Goal: Task Accomplishment & Management: Manage account settings

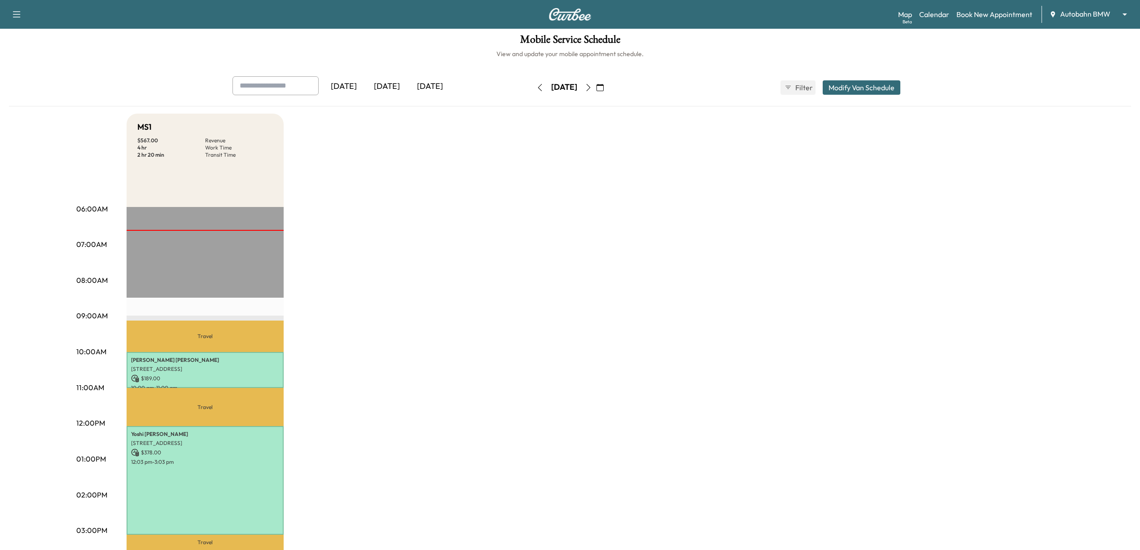
scroll to position [119, 0]
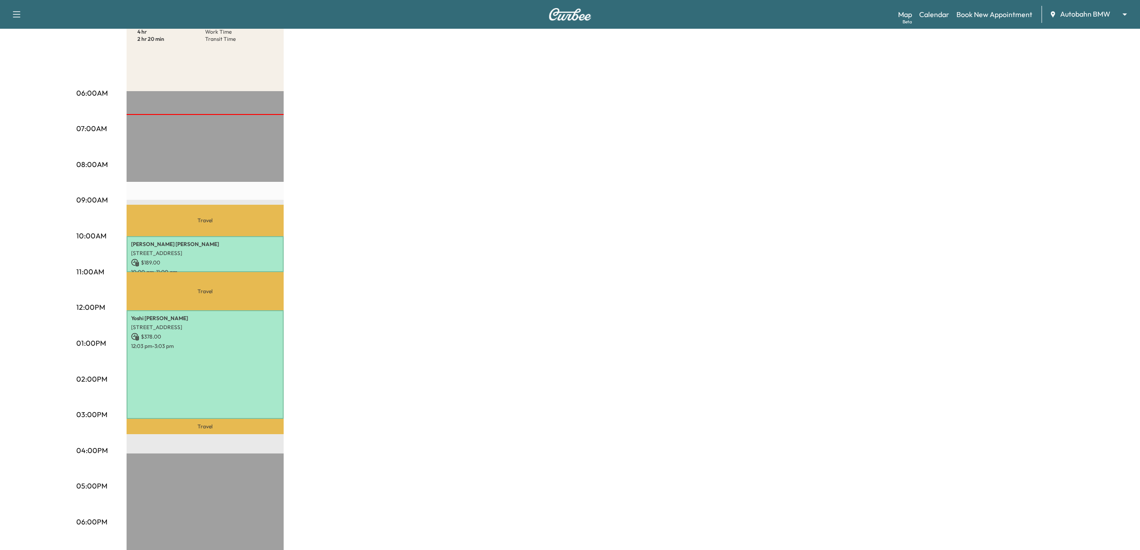
click at [1082, 17] on body "Support Log Out Map Beta Calendar Book New Appointment Autobahn BMW ******** ​ …" at bounding box center [570, 156] width 1140 height 550
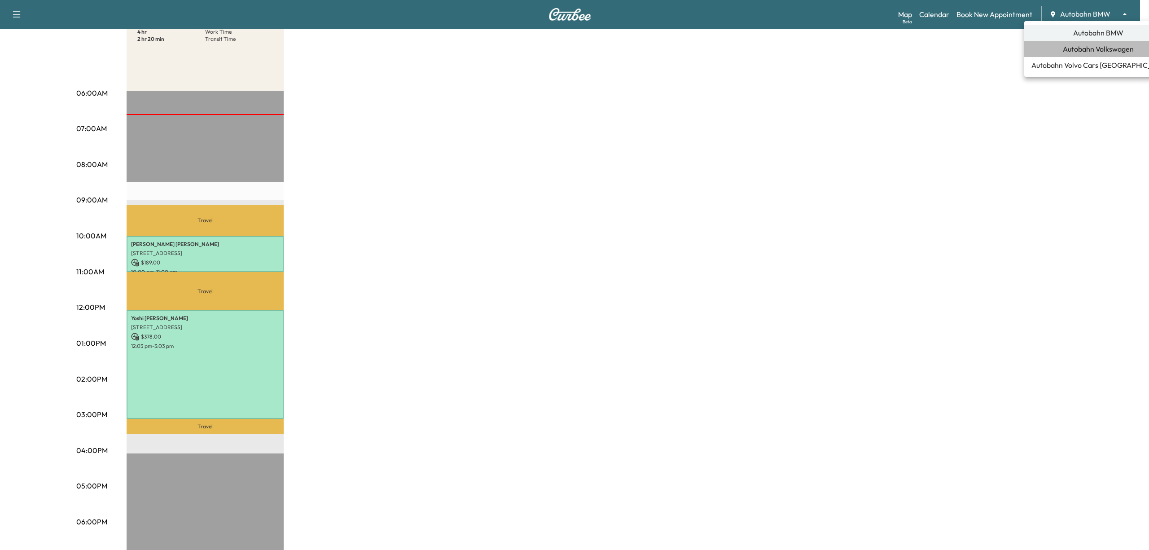
click at [1094, 53] on span "Autobahn Volkswagen" at bounding box center [1098, 49] width 71 height 11
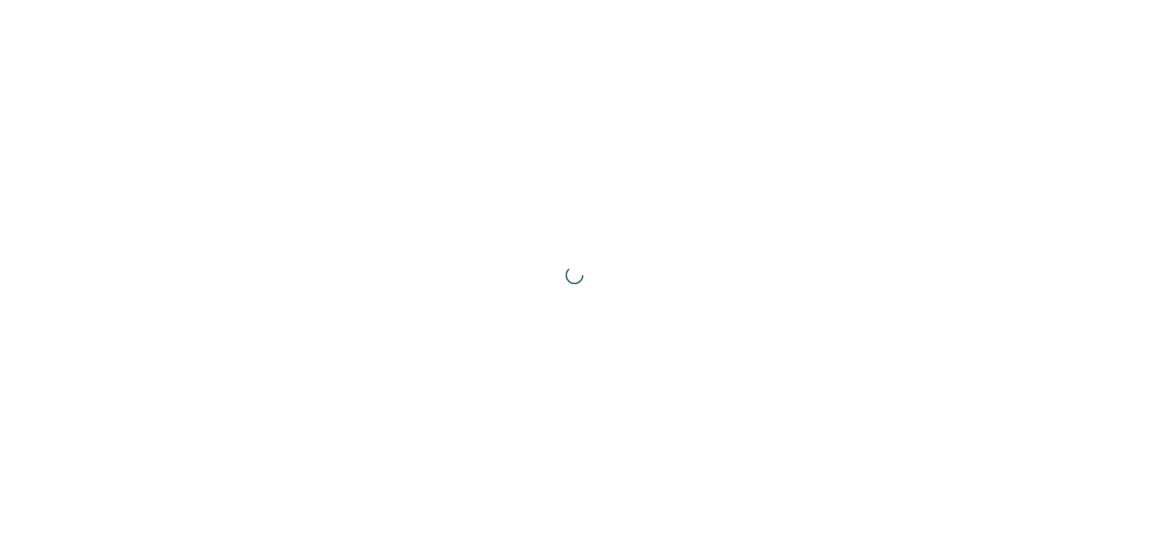
scroll to position [0, 0]
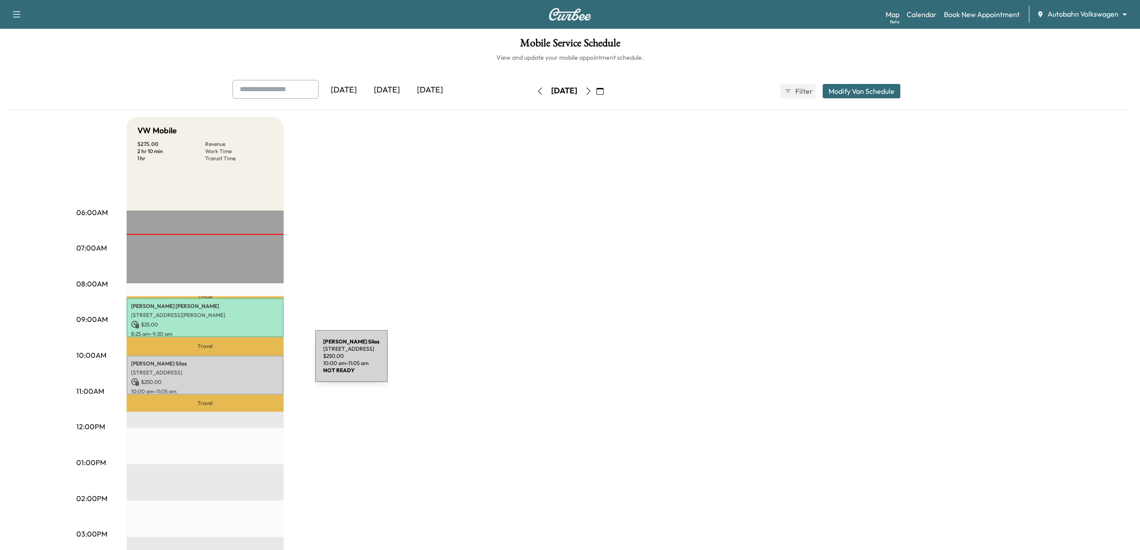
click at [248, 361] on p "[PERSON_NAME]" at bounding box center [205, 363] width 148 height 7
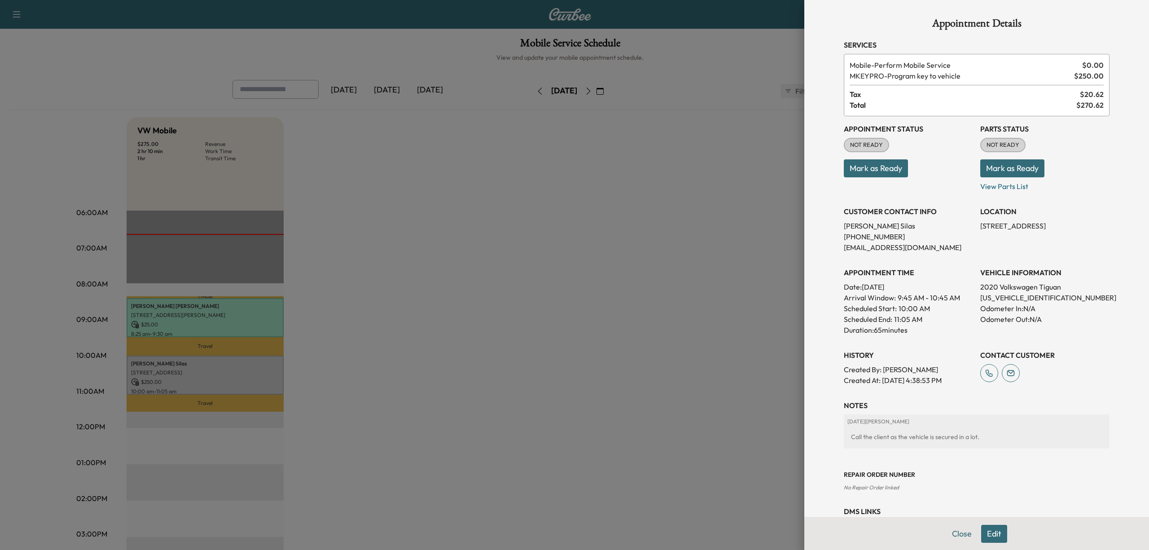
click at [872, 170] on button "Mark as Ready" at bounding box center [876, 168] width 64 height 18
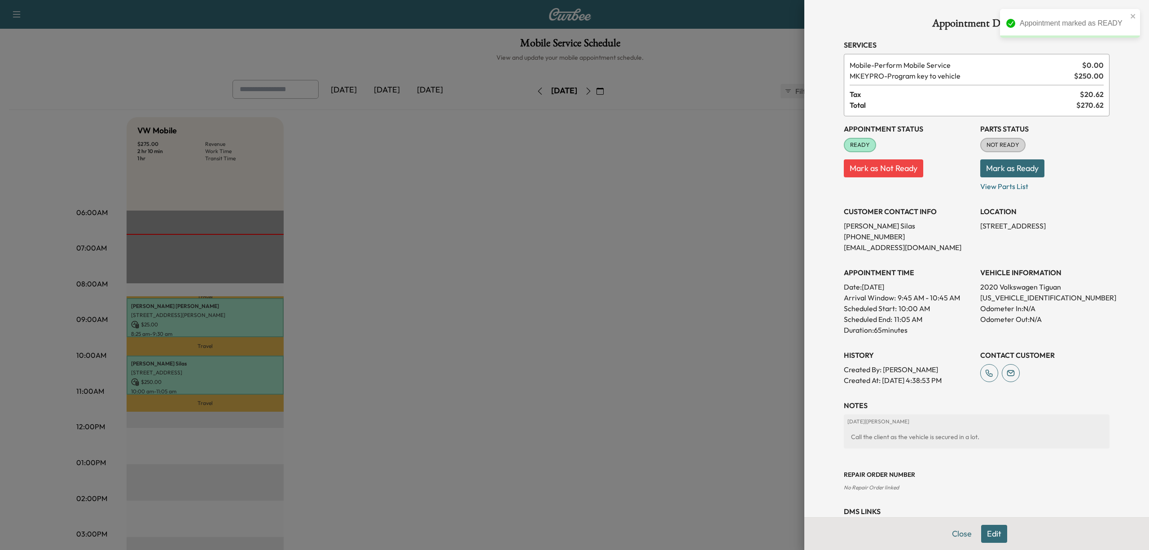
click at [519, 224] on div at bounding box center [574, 275] width 1149 height 550
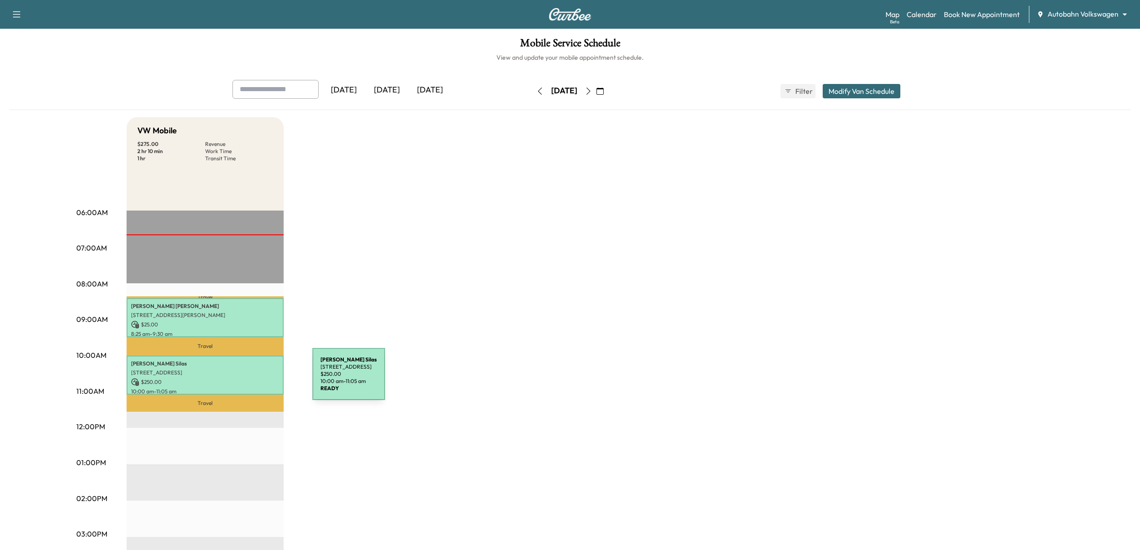
click at [245, 379] on p "$ 250.00" at bounding box center [205, 382] width 148 height 8
